Goal: Task Accomplishment & Management: Complete application form

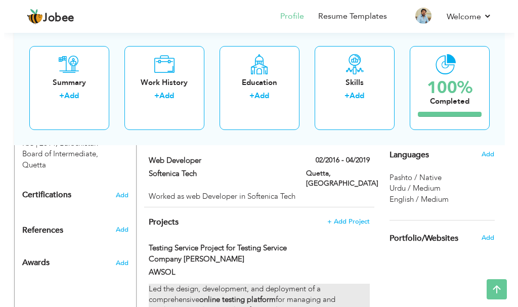
scroll to position [505, 0]
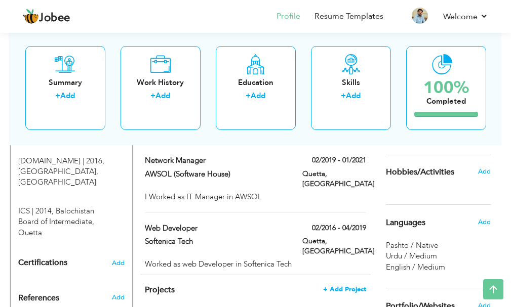
click at [337, 286] on span "+ Add Project" at bounding box center [344, 289] width 43 height 7
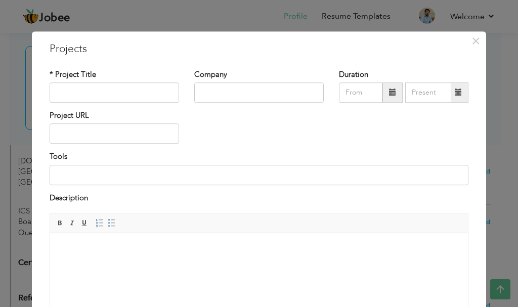
scroll to position [0, 0]
click at [114, 92] on input "text" at bounding box center [115, 93] width 130 height 20
type input "Point of Sale Project for Al-Hurain Health Care"
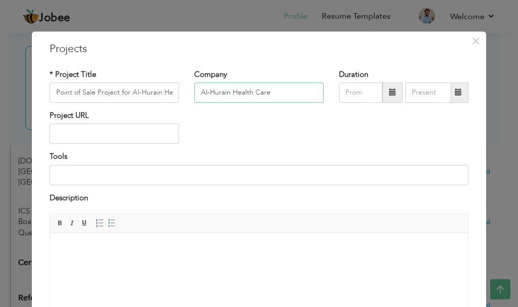
type input "Al-Hurain Health Care"
drag, startPoint x: 68, startPoint y: 88, endPoint x: 66, endPoint y: 93, distance: 5.5
click at [66, 89] on input "Point of Sale Project for Al-Hurain Health Care" at bounding box center [115, 93] width 130 height 20
click at [115, 264] on html at bounding box center [259, 248] width 418 height 31
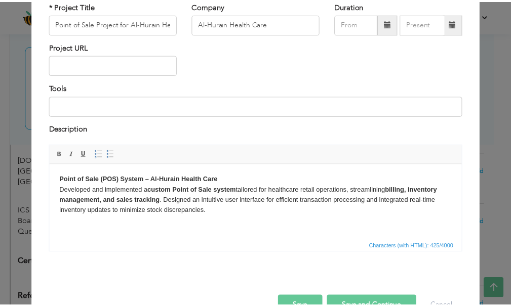
scroll to position [97, 0]
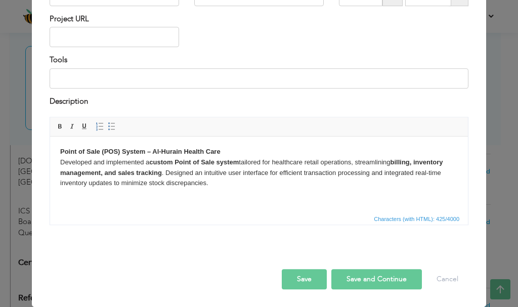
click at [304, 279] on button "Save" at bounding box center [304, 279] width 45 height 20
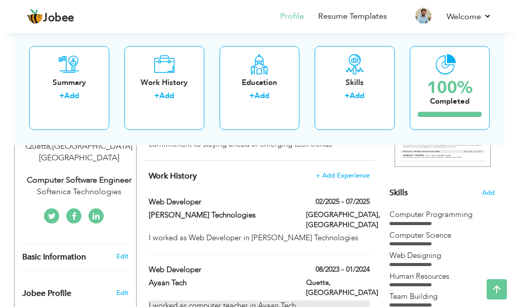
scroll to position [176, 0]
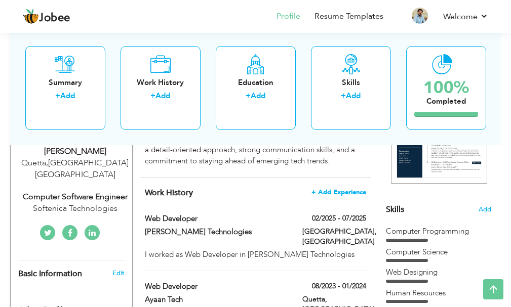
click at [336, 196] on span "+ Add Experience" at bounding box center [338, 192] width 55 height 7
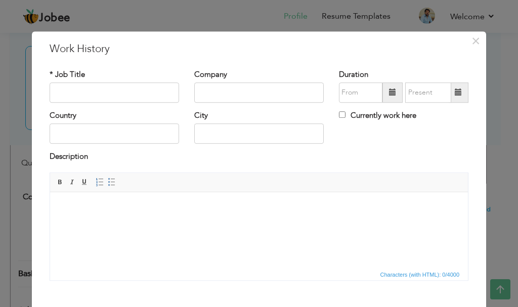
scroll to position [0, 0]
click at [138, 99] on input "text" at bounding box center [115, 93] width 130 height 20
type input "Web Developer"
type input "Dot Sol"
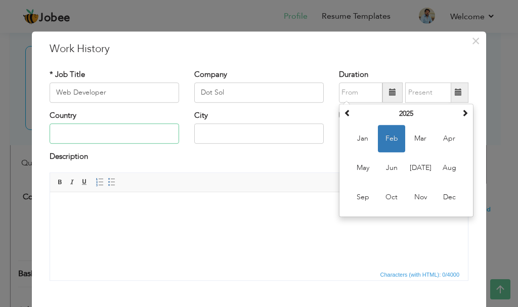
click at [83, 135] on input "text" at bounding box center [115, 134] width 130 height 20
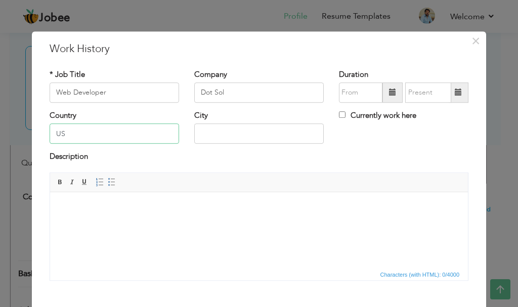
type input "US"
click at [230, 218] on html at bounding box center [259, 207] width 418 height 31
drag, startPoint x: 247, startPoint y: 93, endPoint x: 188, endPoint y: 87, distance: 59.0
click at [188, 87] on div "Company Dot Sol" at bounding box center [259, 89] width 145 height 41
click at [200, 95] on input "techverx" at bounding box center [259, 93] width 130 height 20
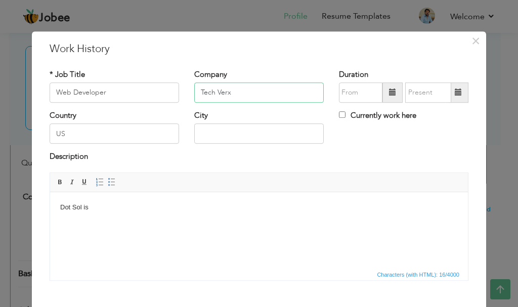
drag, startPoint x: 237, startPoint y: 87, endPoint x: 188, endPoint y: 83, distance: 48.8
click at [188, 83] on div "Company Tech Verx" at bounding box center [259, 89] width 145 height 41
paste input "ascend technologies"
click at [200, 95] on input "ascend technologies" at bounding box center [259, 93] width 130 height 20
click at [223, 93] on input "Ascend technologies" at bounding box center [259, 93] width 130 height 20
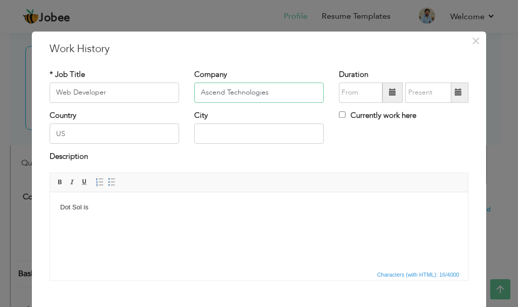
type input "Ascend Technologies"
drag, startPoint x: 149, startPoint y: 210, endPoint x: 62, endPoint y: 390, distance: 200.1
click at [50, 197] on html "Dot Sol is" at bounding box center [259, 207] width 418 height 31
drag, startPoint x: 64, startPoint y: 206, endPoint x: 56, endPoint y: 203, distance: 8.3
click at [56, 203] on html "ascend technologies" at bounding box center [259, 207] width 418 height 31
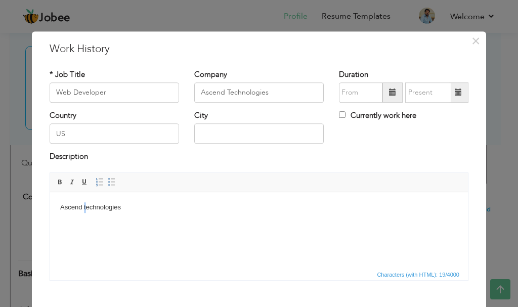
click at [85, 210] on body "Ascend technologies" at bounding box center [259, 207] width 398 height 11
click at [153, 208] on body "Ascend Technologies" at bounding box center [259, 207] width 398 height 11
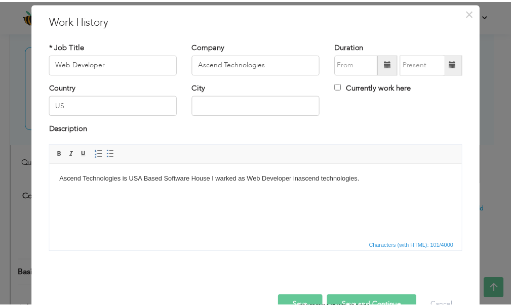
scroll to position [56, 0]
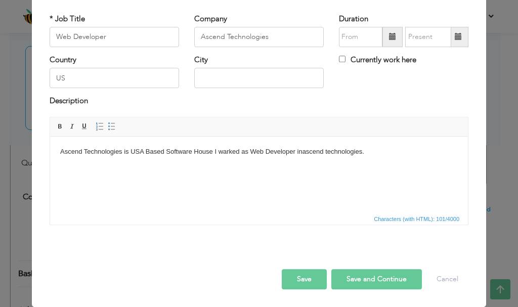
click at [294, 282] on button "Save" at bounding box center [304, 279] width 45 height 20
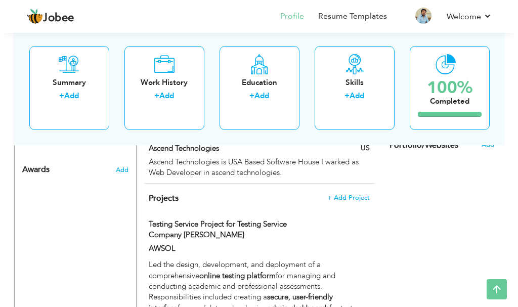
scroll to position [650, 0]
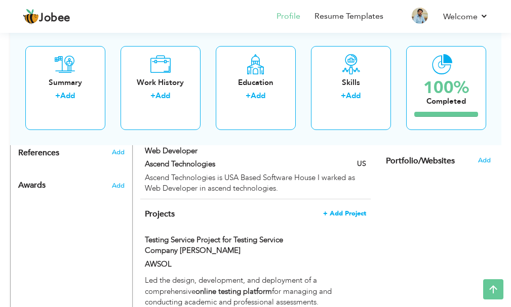
click at [360, 210] on span "+ Add Project" at bounding box center [344, 213] width 43 height 7
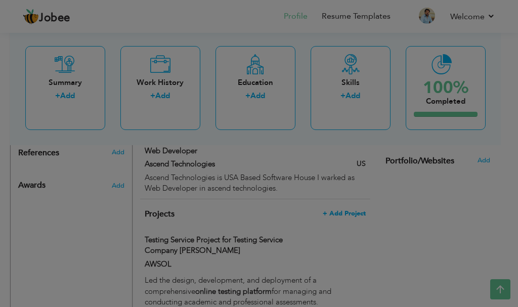
scroll to position [0, 0]
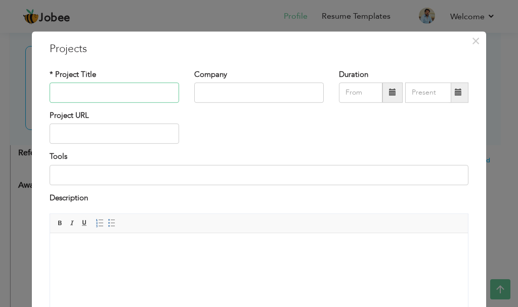
click at [124, 92] on input "text" at bounding box center [115, 93] width 130 height 20
paste input "neliganconstruction"
click at [69, 95] on input "neligan construction Company Website" at bounding box center [115, 93] width 130 height 20
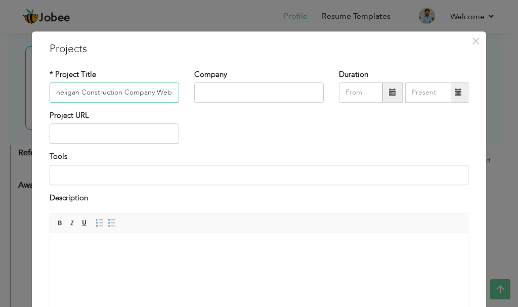
drag, startPoint x: 58, startPoint y: 95, endPoint x: 49, endPoint y: 95, distance: 9.1
click at [50, 95] on input "neligan Construction Company Website" at bounding box center [115, 93] width 130 height 20
click at [56, 96] on input "neligan Construction Company Website" at bounding box center [115, 93] width 130 height 20
click at [53, 94] on input "neligan Construction Company Website" at bounding box center [115, 93] width 130 height 20
type input "Neligan Construction Company Website"
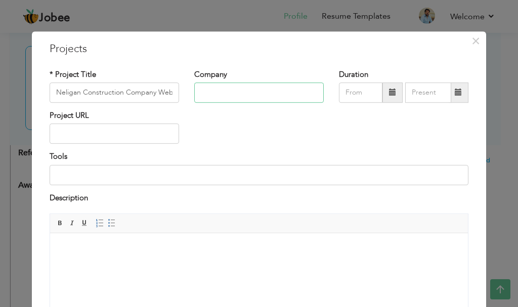
click at [219, 98] on input "text" at bounding box center [259, 93] width 130 height 20
drag, startPoint x: 118, startPoint y: 92, endPoint x: 50, endPoint y: 95, distance: 68.9
click at [50, 95] on input "Neligan Construction Company Website" at bounding box center [115, 93] width 130 height 20
click at [220, 91] on input "text" at bounding box center [259, 93] width 130 height 20
paste input "Neligan Construction"
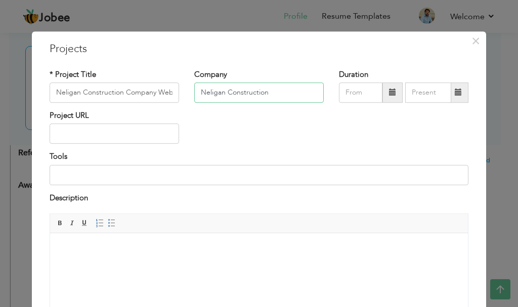
type input "Neligan Construction"
click at [156, 91] on input "Neligan Construction Company Website" at bounding box center [115, 93] width 130 height 20
drag, startPoint x: 53, startPoint y: 91, endPoint x: 197, endPoint y: 94, distance: 144.8
click at [197, 94] on div "* Project Title Neligan Construction Company Website Company Neligan Constructi…" at bounding box center [259, 89] width 434 height 41
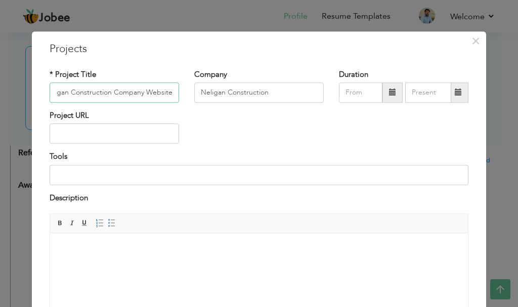
scroll to position [0, 0]
click at [171, 255] on html at bounding box center [259, 248] width 418 height 31
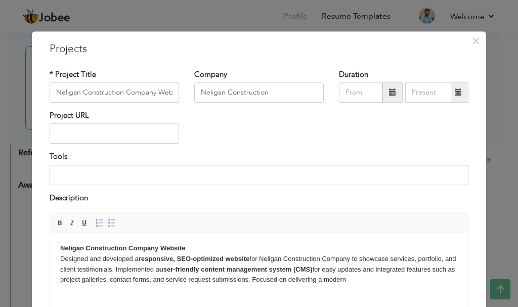
drag, startPoint x: 372, startPoint y: 278, endPoint x: 277, endPoint y: 279, distance: 95.2
click at [277, 279] on body "Neligan Construction Company Website Designed and developed a responsive, SEO-o…" at bounding box center [259, 264] width 398 height 42
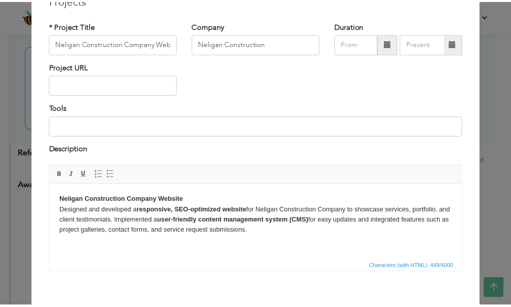
scroll to position [97, 0]
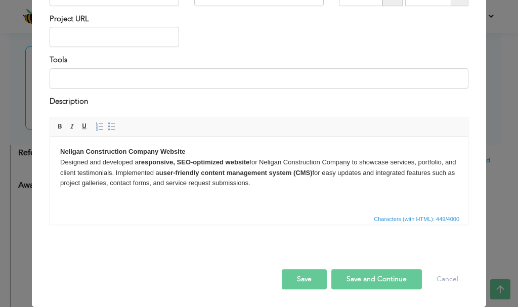
click at [298, 277] on button "Save" at bounding box center [304, 279] width 45 height 20
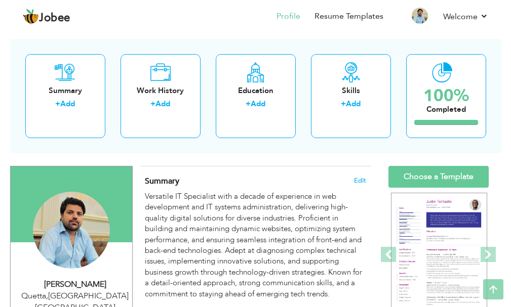
scroll to position [29, 0]
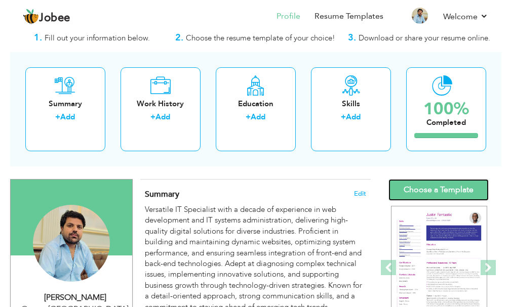
click at [448, 184] on link "Choose a Template" at bounding box center [438, 190] width 100 height 22
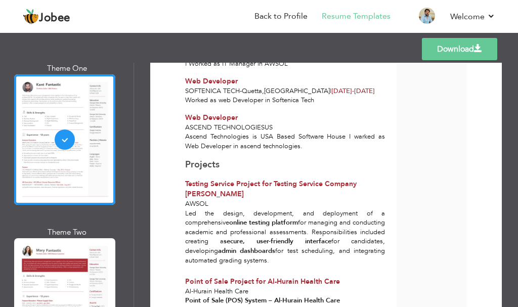
scroll to position [101, 0]
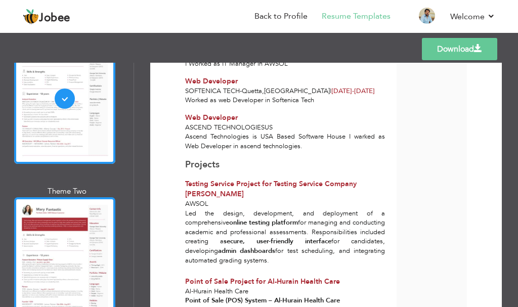
click at [83, 220] on div at bounding box center [64, 262] width 101 height 131
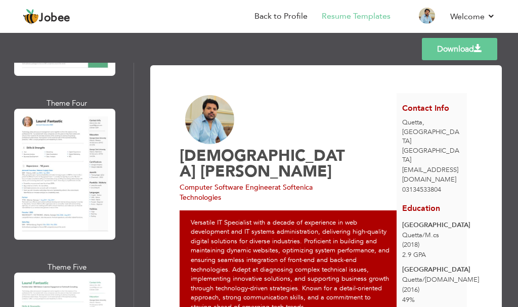
scroll to position [554, 0]
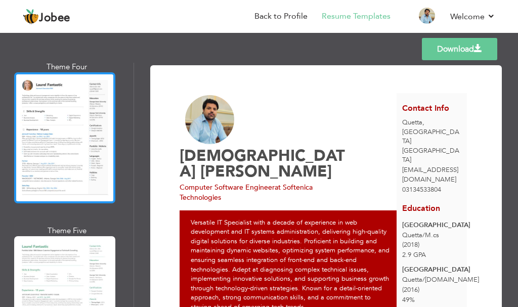
click at [59, 112] on div at bounding box center [64, 137] width 101 height 131
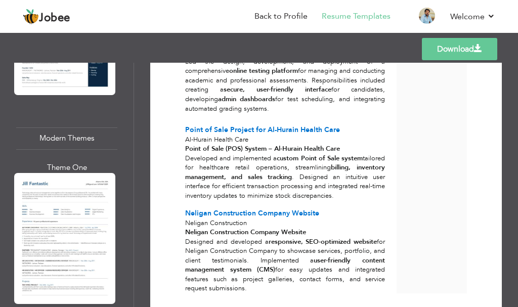
scroll to position [1007, 0]
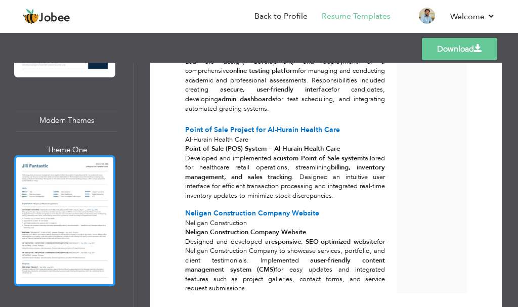
click at [106, 170] on div at bounding box center [64, 220] width 101 height 131
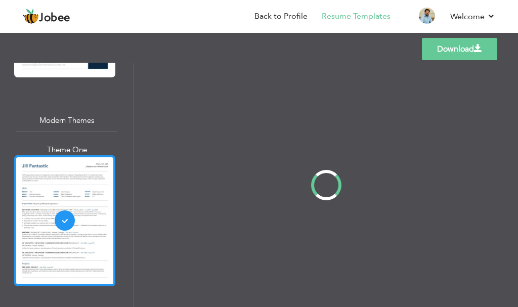
scroll to position [0, 0]
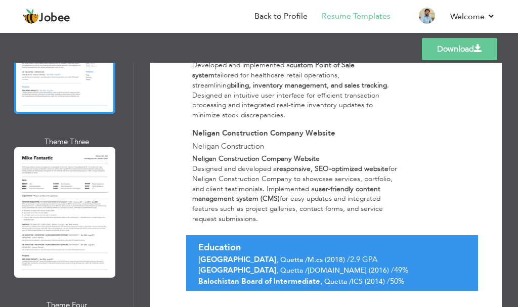
scroll to position [1362, 0]
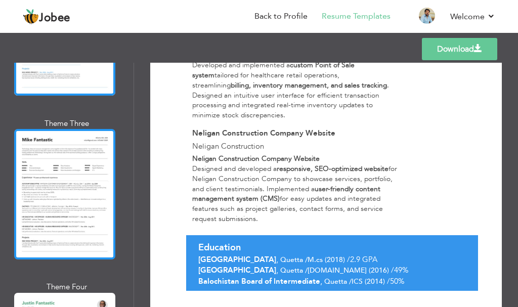
click at [89, 155] on div at bounding box center [64, 194] width 101 height 131
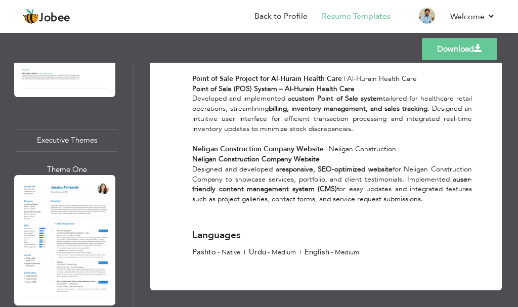
scroll to position [1706, 0]
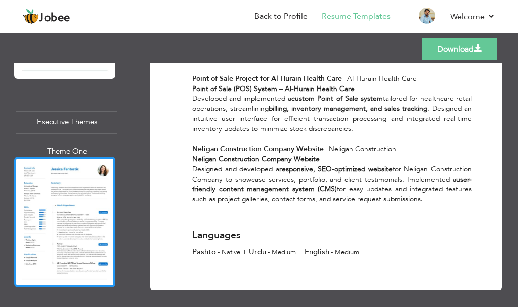
click at [73, 163] on div at bounding box center [64, 222] width 101 height 131
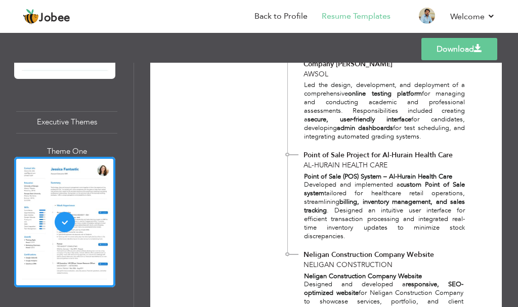
scroll to position [838, 0]
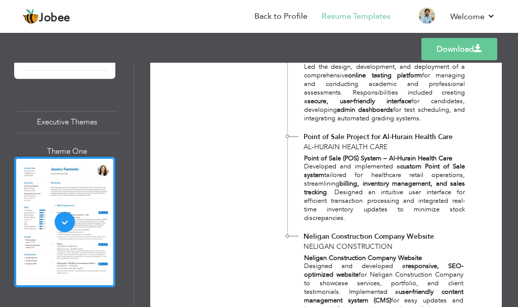
click at [461, 46] on link "Download" at bounding box center [460, 49] width 76 height 22
